Goal: Information Seeking & Learning: Learn about a topic

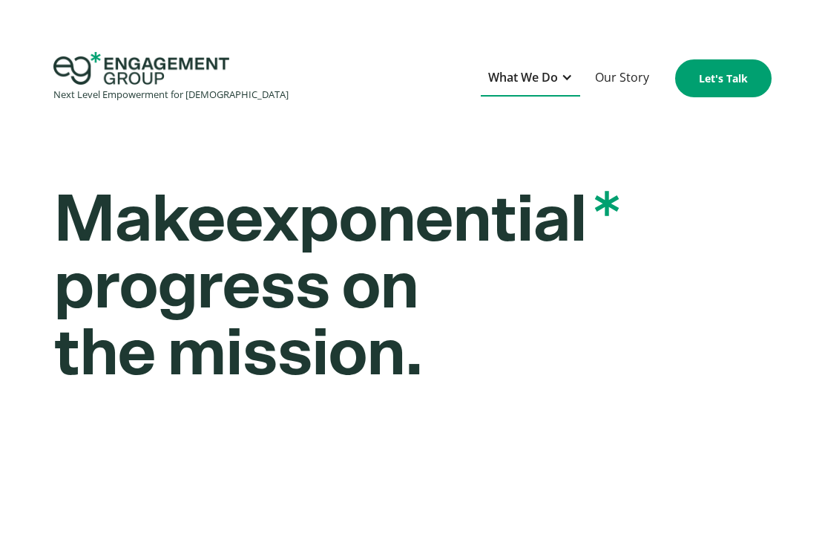
click at [561, 87] on div "What We Do" at bounding box center [530, 78] width 99 height 36
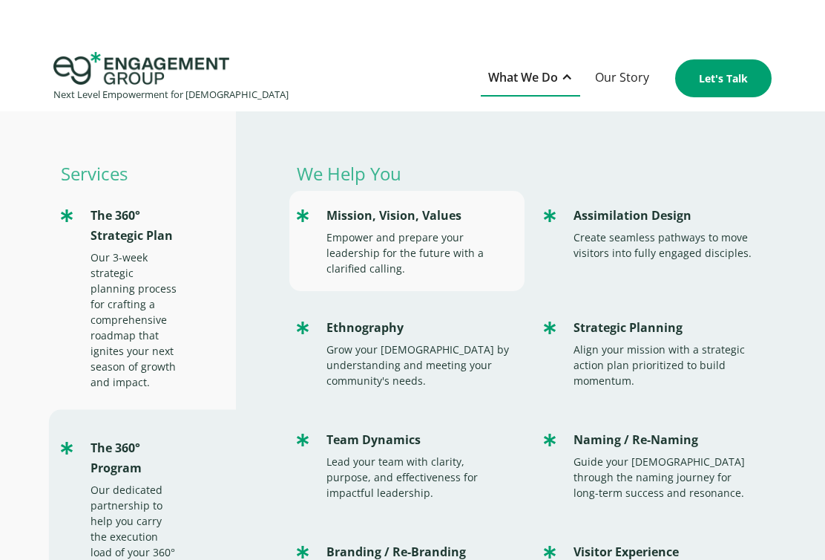
click at [436, 249] on div "Empower and prepare your leadership for the future with a clarified calling." at bounding box center [418, 252] width 183 height 47
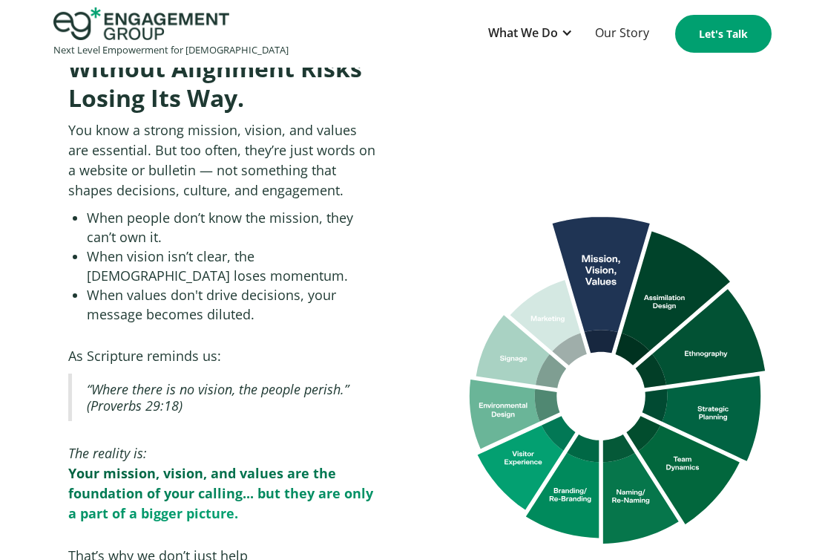
scroll to position [1272, 0]
